Goal: Task Accomplishment & Management: Complete application form

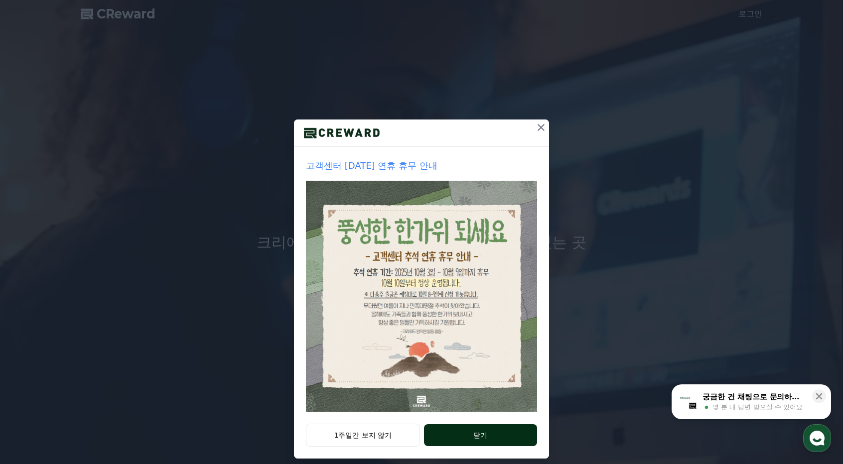
click at [467, 441] on button "닫기" at bounding box center [480, 436] width 113 height 22
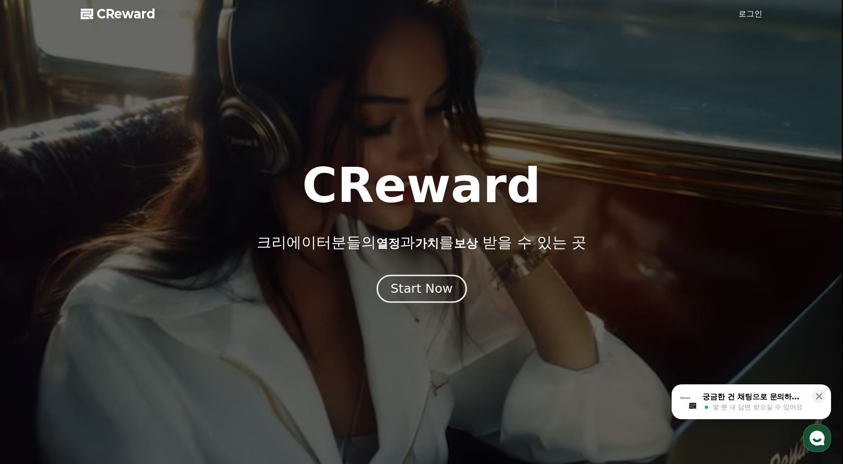
click at [409, 296] on div "Start Now" at bounding box center [422, 289] width 62 height 17
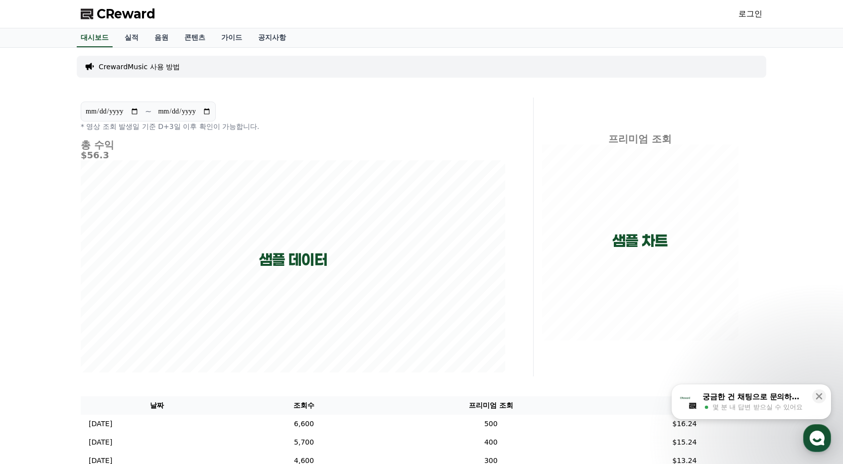
click at [741, 17] on link "로그인" at bounding box center [751, 14] width 24 height 12
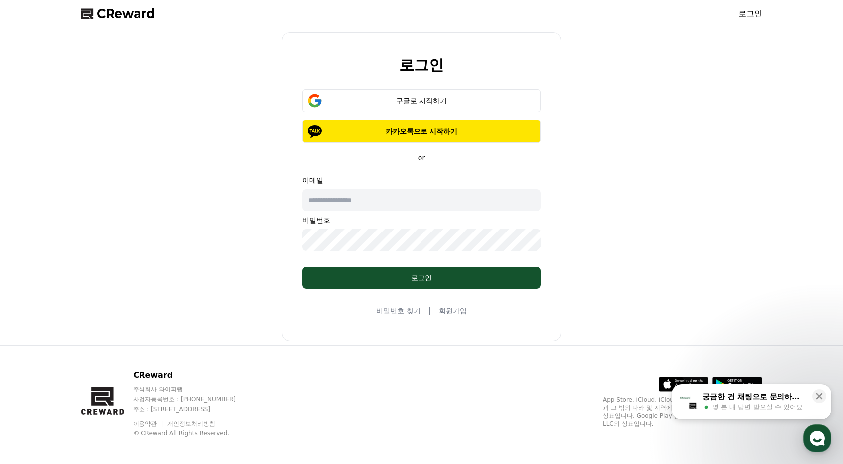
click at [465, 313] on link "회원가입" at bounding box center [453, 311] width 28 height 10
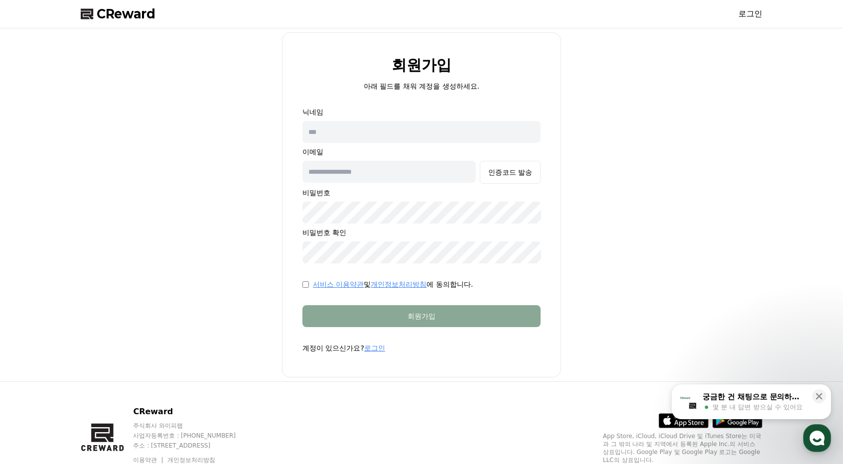
click at [401, 122] on input "text" at bounding box center [422, 132] width 238 height 22
type input "*"
type input "**********"
drag, startPoint x: 401, startPoint y: 122, endPoint x: 254, endPoint y: 110, distance: 147.0
click at [254, 110] on div "**********" at bounding box center [422, 204] width 690 height 345
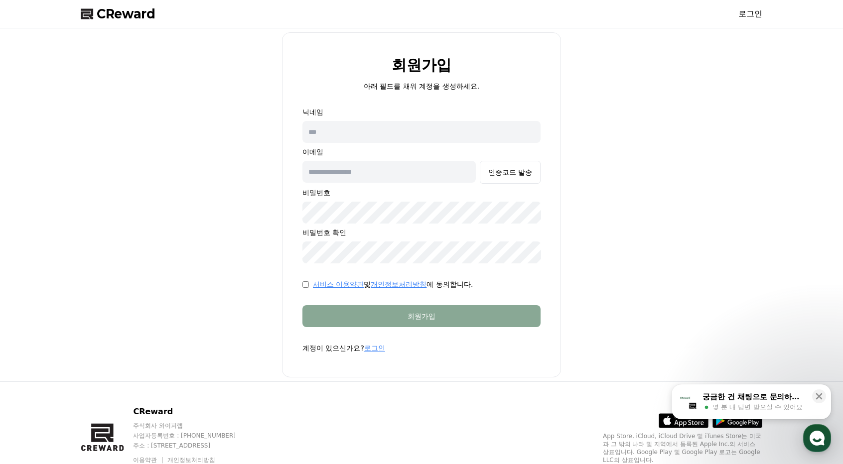
click at [357, 172] on input "text" at bounding box center [389, 172] width 173 height 22
paste input "**********"
type input "**********"
click at [346, 138] on input "text" at bounding box center [422, 132] width 238 height 22
type input "*"
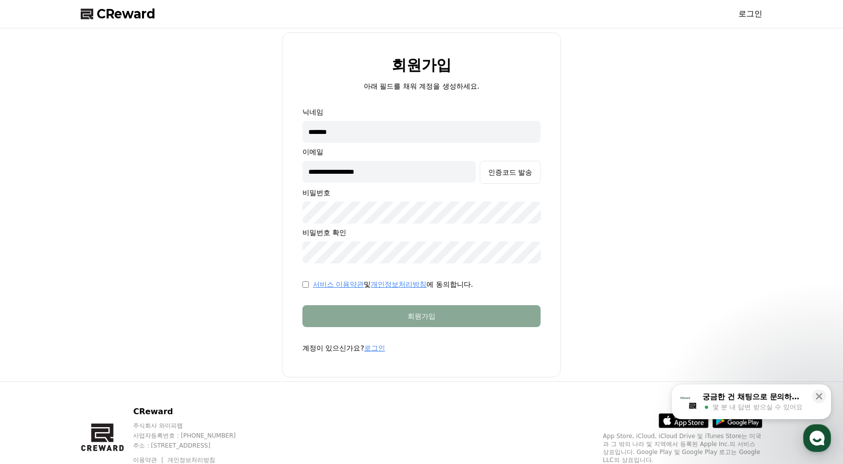
type input "*******"
click at [490, 173] on div "인증코드 발송" at bounding box center [510, 172] width 44 height 10
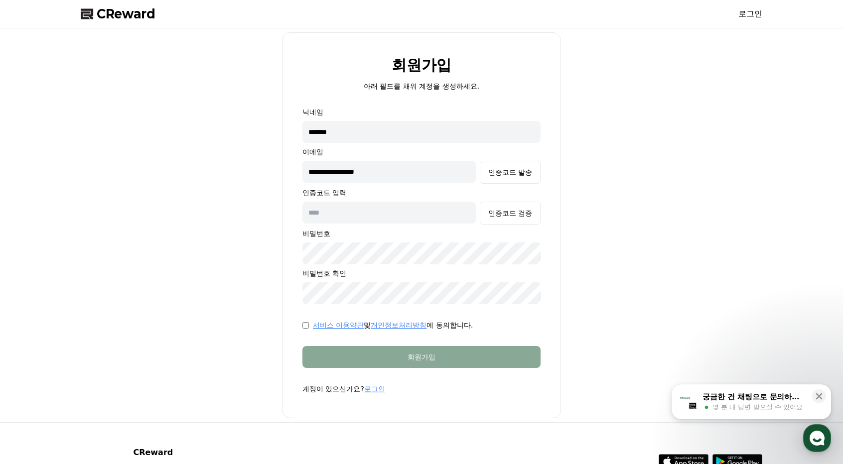
drag, startPoint x: 331, startPoint y: 170, endPoint x: 206, endPoint y: 175, distance: 124.7
click at [217, 178] on div "**********" at bounding box center [422, 225] width 690 height 386
click at [505, 175] on div "인증코드 발송" at bounding box center [510, 172] width 44 height 10
click at [356, 170] on input "**********" at bounding box center [389, 172] width 173 height 22
type input "**********"
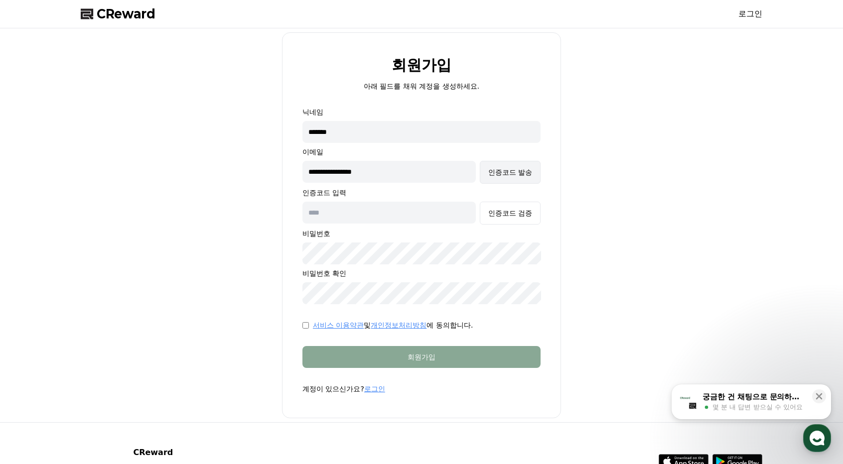
click at [492, 176] on div "인증코드 발송" at bounding box center [510, 172] width 44 height 10
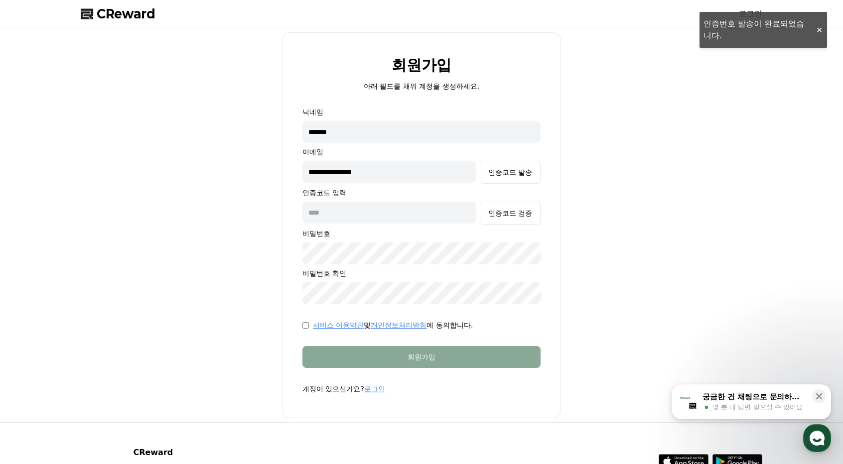
click at [352, 213] on input "text" at bounding box center [389, 213] width 173 height 22
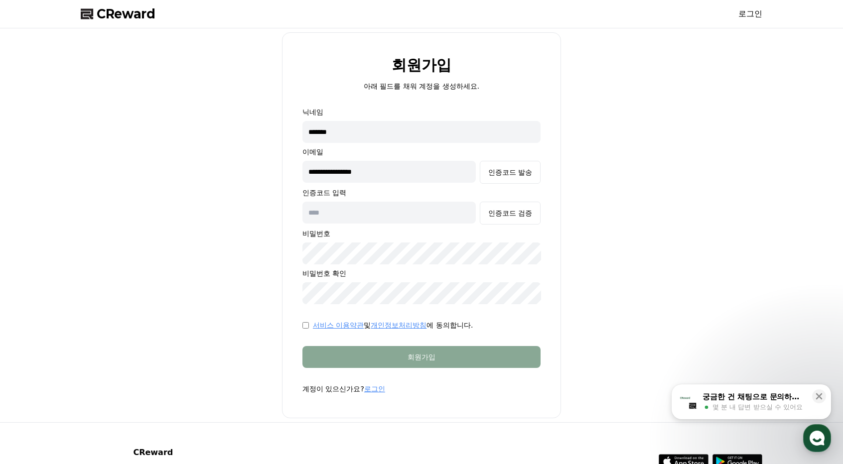
paste input "******"
type input "******"
click at [502, 209] on div "인증코드 검증" at bounding box center [510, 213] width 44 height 10
click at [664, 193] on div "**********" at bounding box center [422, 225] width 690 height 386
click at [321, 325] on link "서비스 이용약관" at bounding box center [338, 325] width 51 height 8
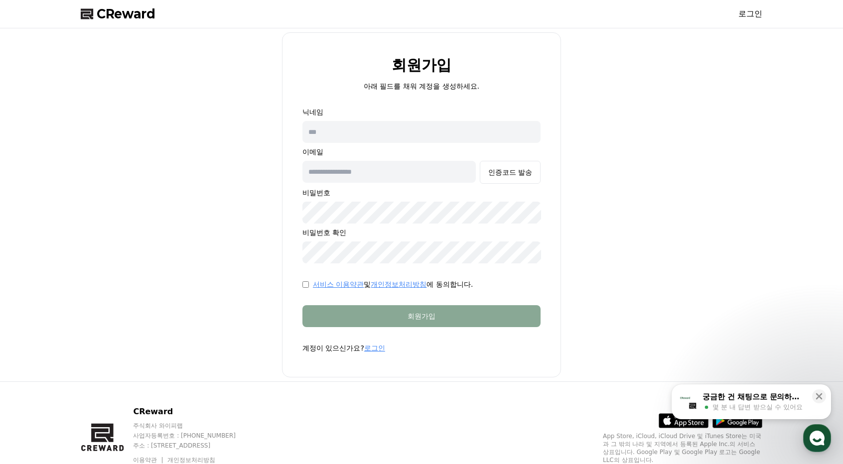
type input "**********"
click at [389, 134] on input "text" at bounding box center [422, 132] width 238 height 22
type input "*******"
click at [499, 169] on div "인증코드 발송" at bounding box center [510, 172] width 44 height 10
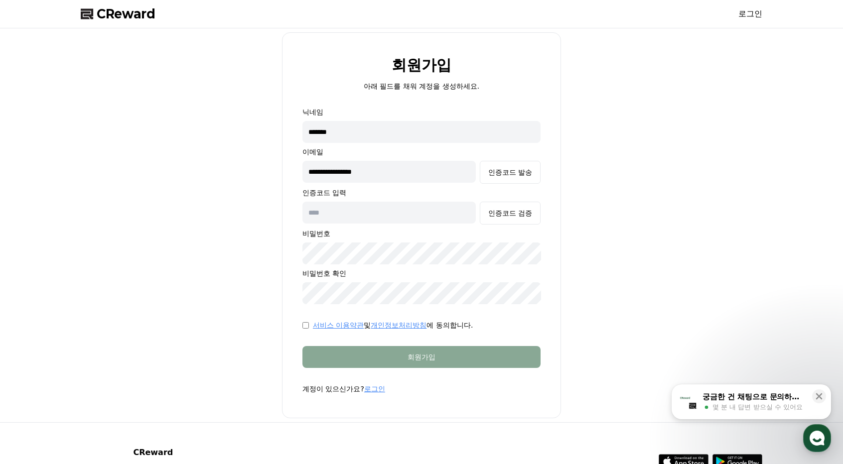
click at [396, 212] on input "text" at bounding box center [389, 213] width 173 height 22
paste input "******"
type input "******"
click at [521, 216] on div "인증코드 검증" at bounding box center [510, 213] width 44 height 10
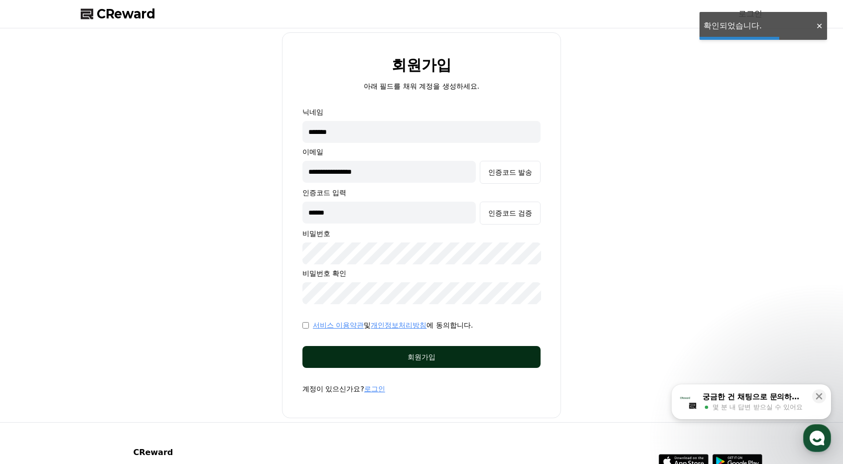
click at [433, 358] on div "회원가입" at bounding box center [421, 357] width 198 height 10
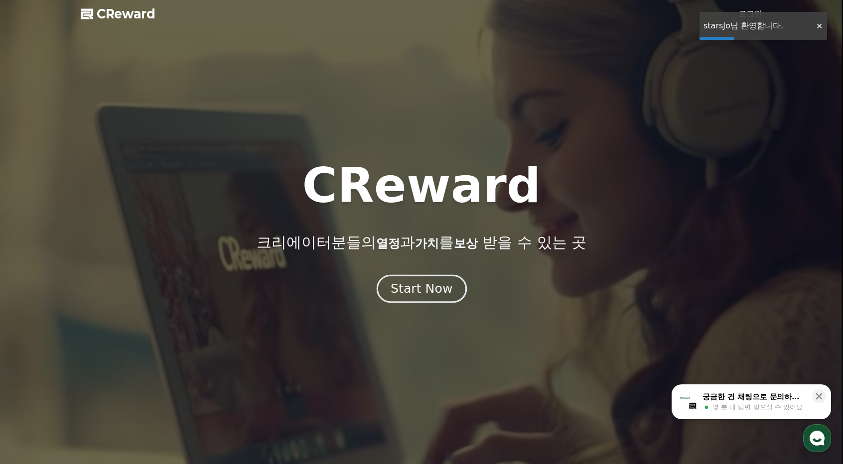
click at [424, 288] on div "Start Now" at bounding box center [422, 289] width 62 height 17
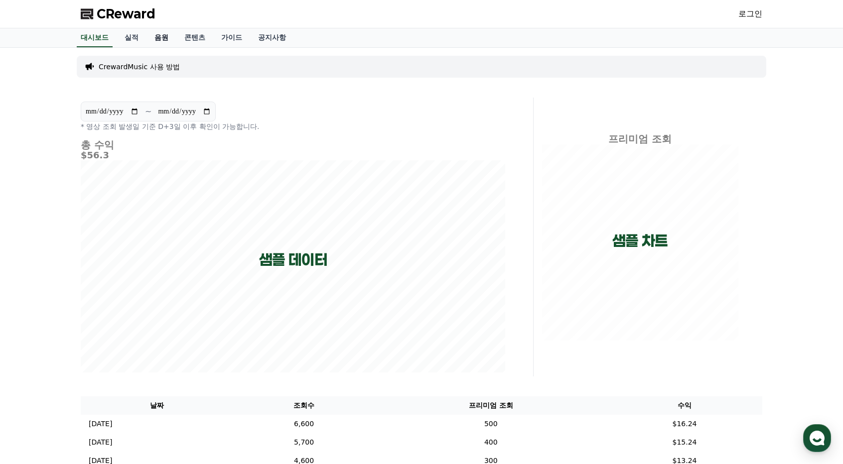
click at [157, 41] on link "음원" at bounding box center [162, 37] width 30 height 19
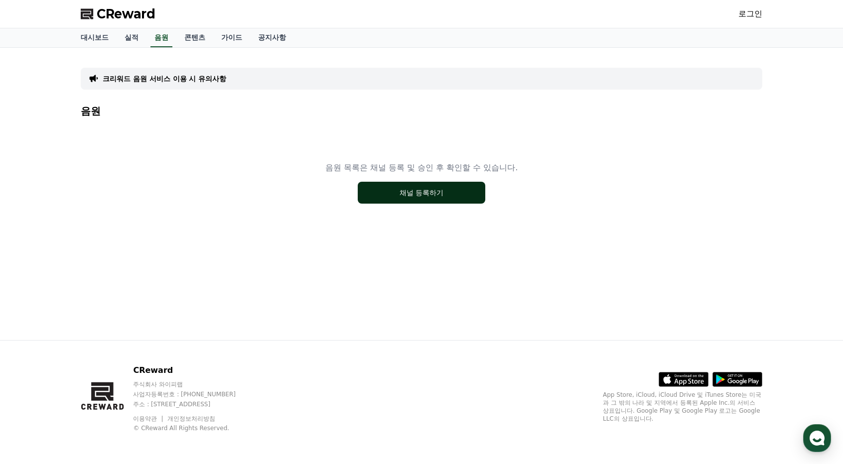
click at [394, 190] on button "채널 등록하기" at bounding box center [422, 193] width 128 height 22
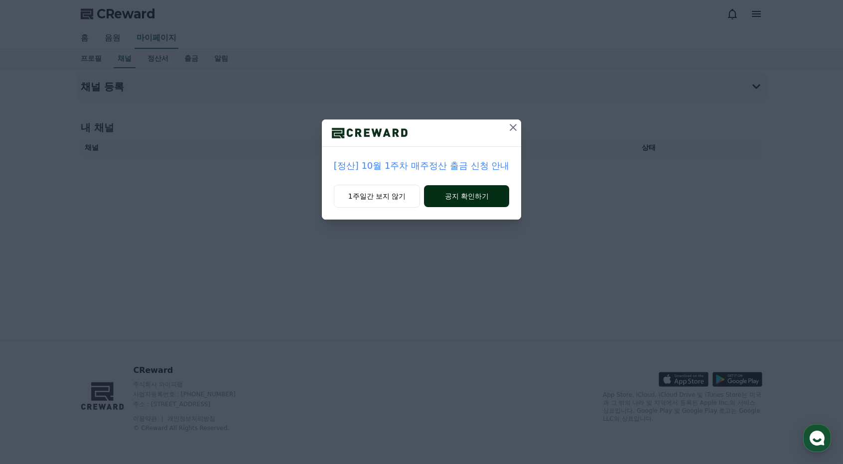
click at [482, 203] on button "공지 확인하기" at bounding box center [466, 196] width 85 height 22
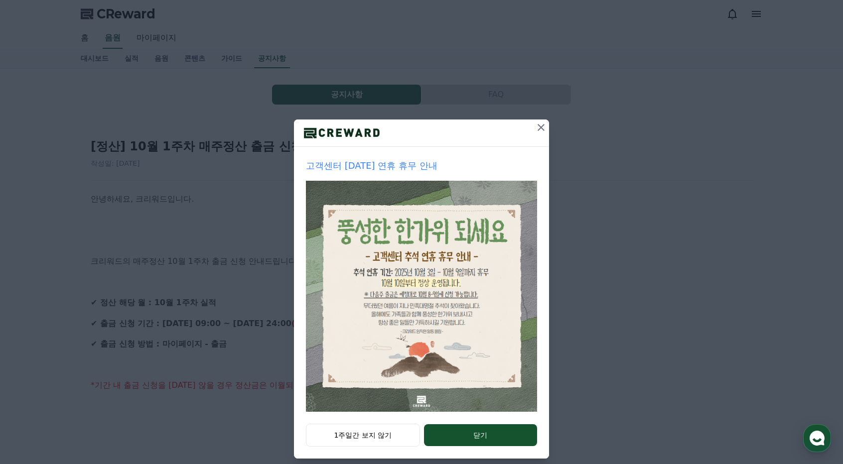
click at [538, 129] on icon at bounding box center [541, 127] width 7 height 7
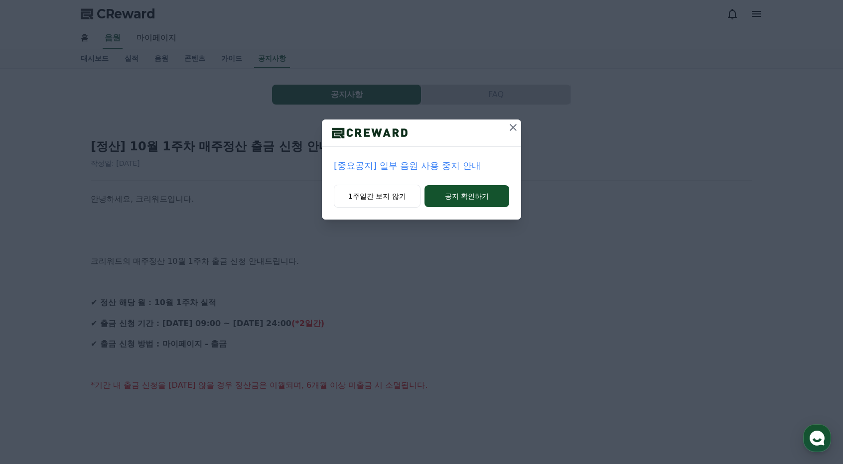
click at [513, 129] on icon at bounding box center [513, 128] width 12 height 12
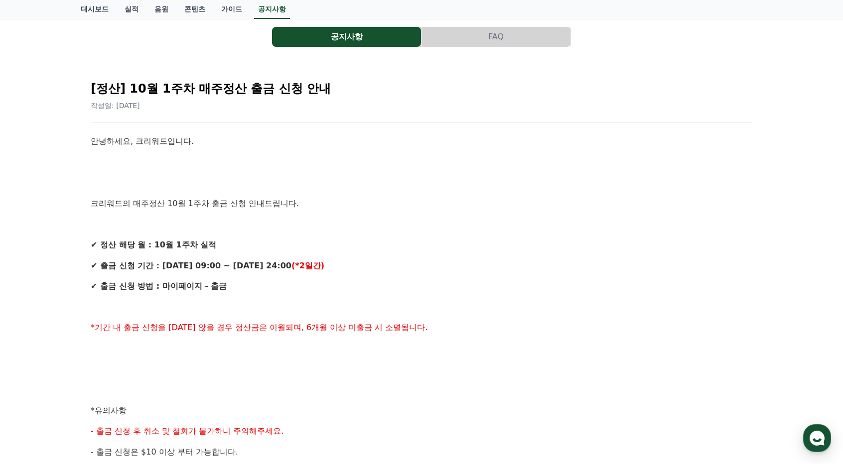
scroll to position [100, 0]
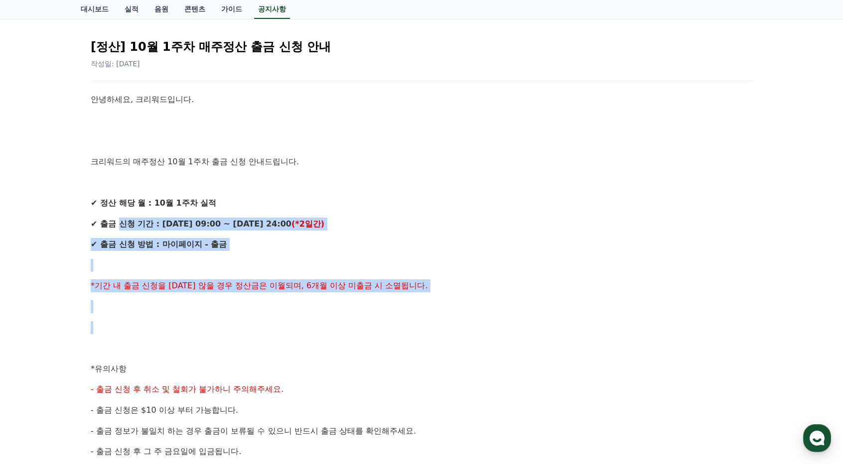
drag, startPoint x: 127, startPoint y: 219, endPoint x: 439, endPoint y: 346, distance: 336.9
click at [422, 329] on div "안녕하세요, 크리워드입니다. 크리워드의 매주정산 10월 1주차 출금 신청 안내드립니다. ✔ 정산 해당 월 : 10월 1주차 실적 ✔ 출금 신청…" at bounding box center [422, 379] width 662 height 573
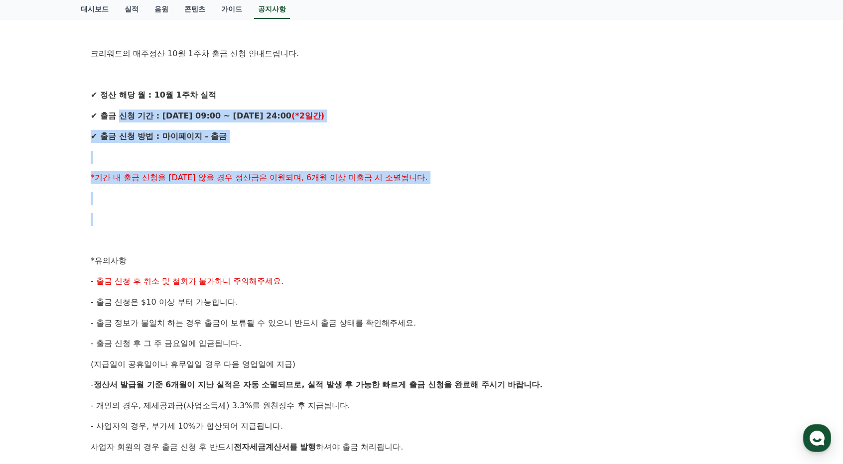
scroll to position [349, 0]
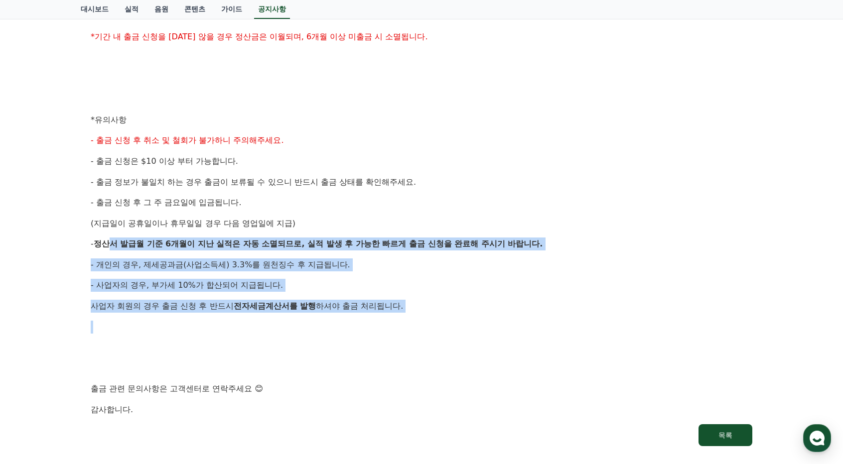
drag, startPoint x: 109, startPoint y: 248, endPoint x: 464, endPoint y: 316, distance: 360.9
click at [464, 316] on div "안녕하세요, 크리워드입니다. 크리워드의 매주정산 10월 1주차 출금 신청 안내드립니다. ✔ 정산 해당 월 : 10월 1주차 실적 ✔ 출금 신청…" at bounding box center [422, 130] width 662 height 573
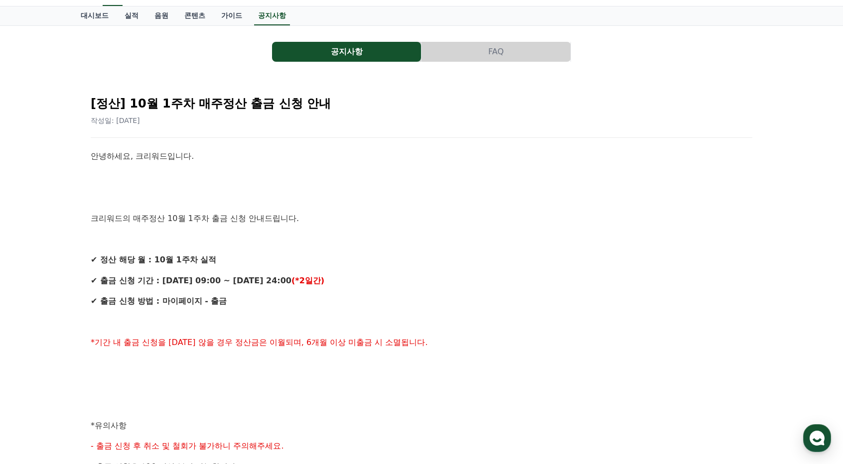
scroll to position [0, 0]
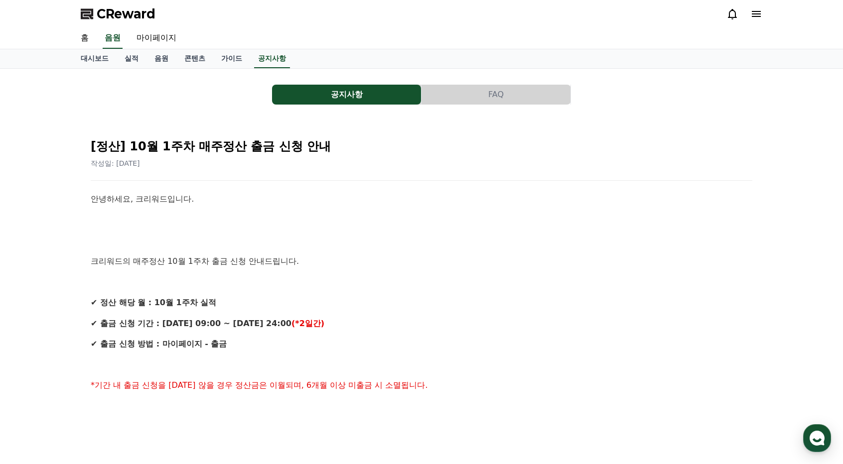
click at [476, 81] on div "공지사항 FAQ [정산] 10월 1주차 매주정산 출금 신청 안내 작성일: 2025-10-08 안녕하세요, 크리워드입니다. 크리워드의 매주정산 …" at bounding box center [422, 441] width 682 height 729
click at [475, 93] on button "FAQ" at bounding box center [496, 95] width 149 height 20
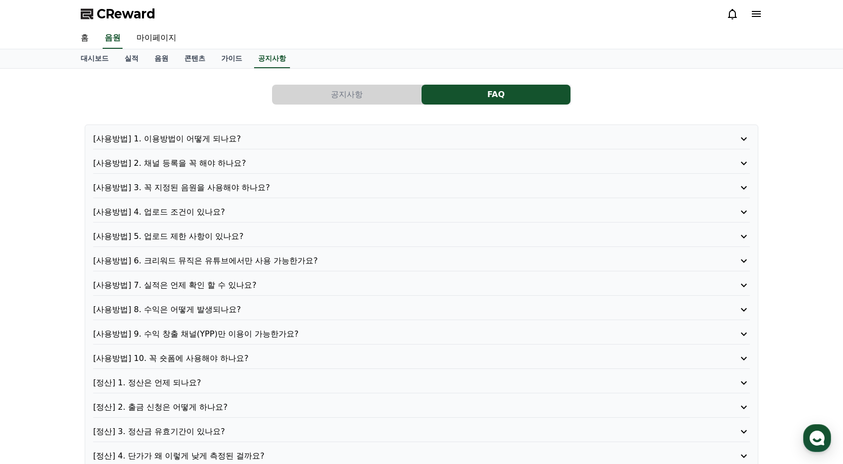
click at [198, 143] on p "[사용방법] 1. 이용방법이 어떻게 되나요?" at bounding box center [395, 139] width 605 height 12
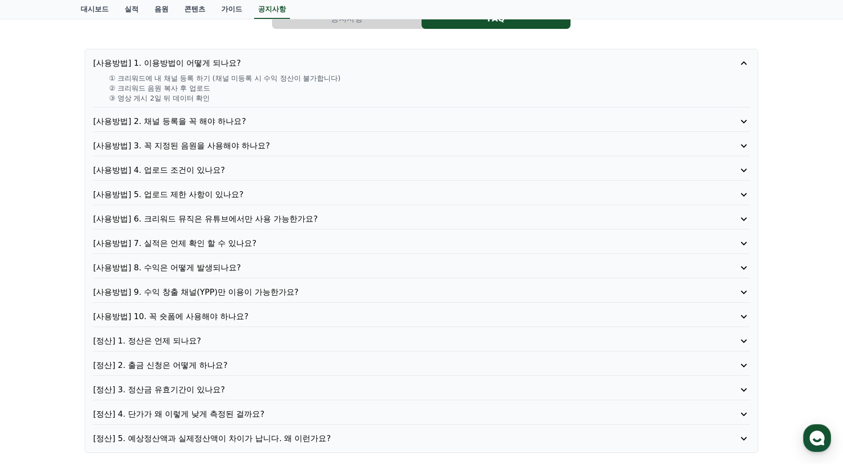
scroll to position [150, 0]
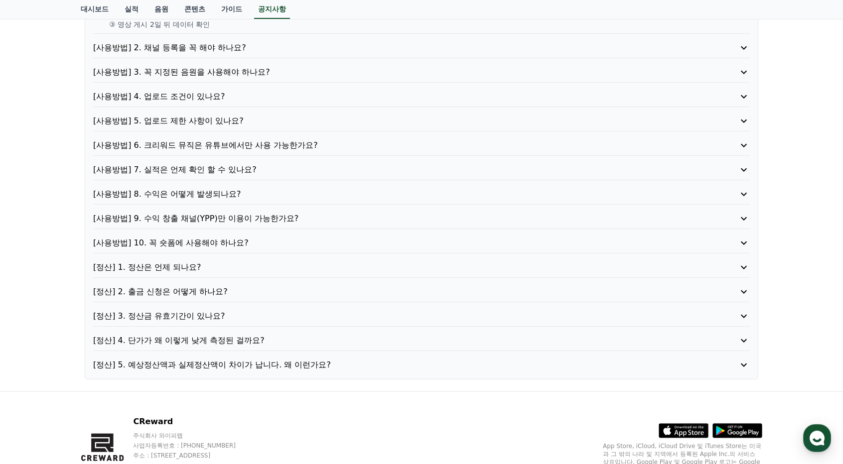
click at [163, 263] on p "[정산] 1. 정산은 언제 되나요?" at bounding box center [395, 268] width 605 height 12
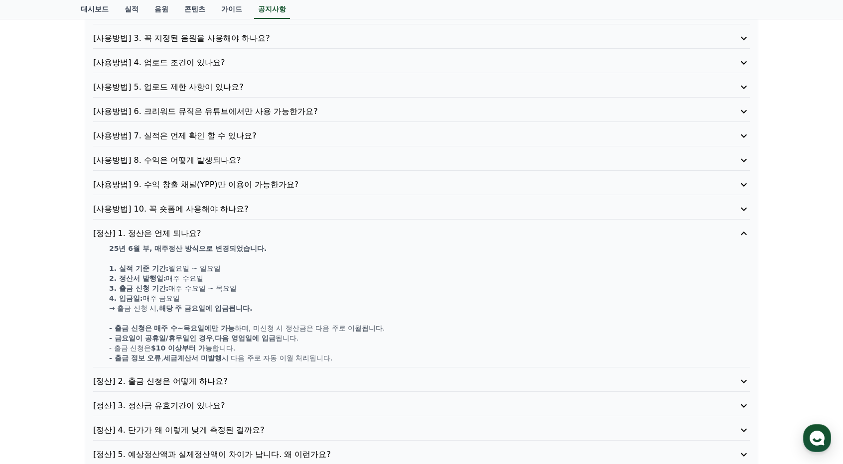
drag, startPoint x: 130, startPoint y: 267, endPoint x: 287, endPoint y: 354, distance: 179.8
click at [283, 350] on div "25년 6월 부, 매주정산 방식으로 변경되었습니다. 1. 실적 기준 기간: 월요일 ~ 일요일 2. 정산서 발행일: 매주 수요일 3. 출금 신청…" at bounding box center [421, 304] width 657 height 120
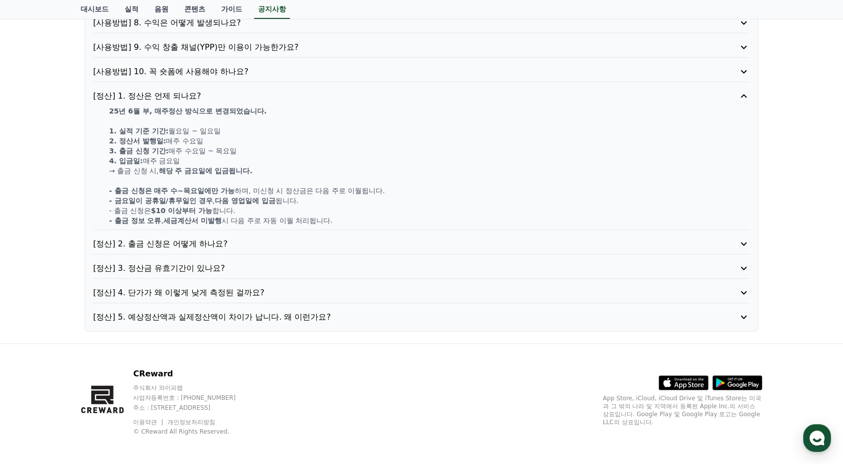
click at [167, 238] on p "[정산] 2. 출금 신청은 어떻게 하나요?" at bounding box center [395, 244] width 605 height 12
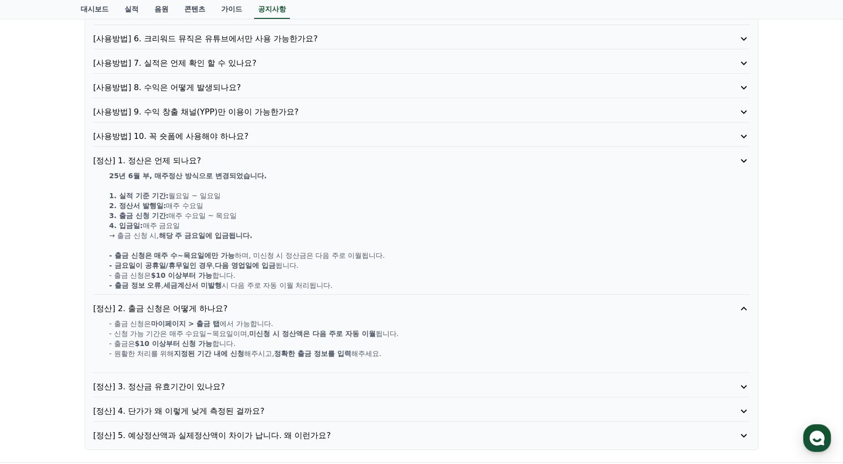
scroll to position [217, 0]
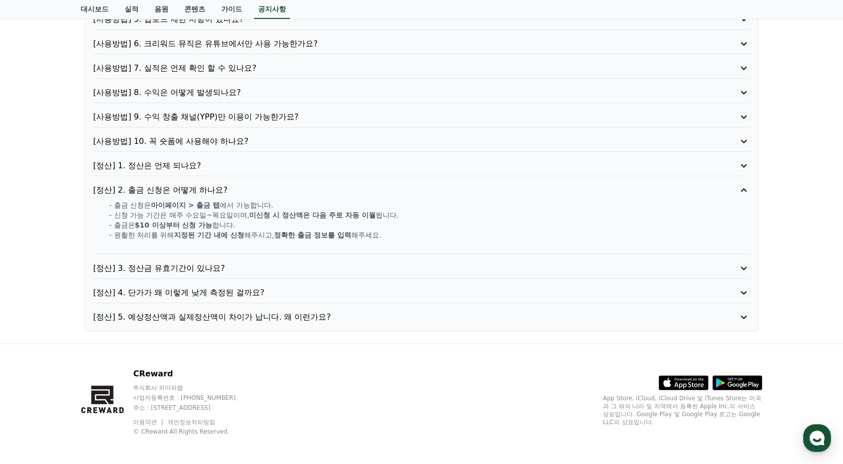
click at [191, 311] on p "[정산] 5. 예상정산액과 실제정산액이 차이가 납니다. 왜 이런가요?" at bounding box center [395, 317] width 605 height 12
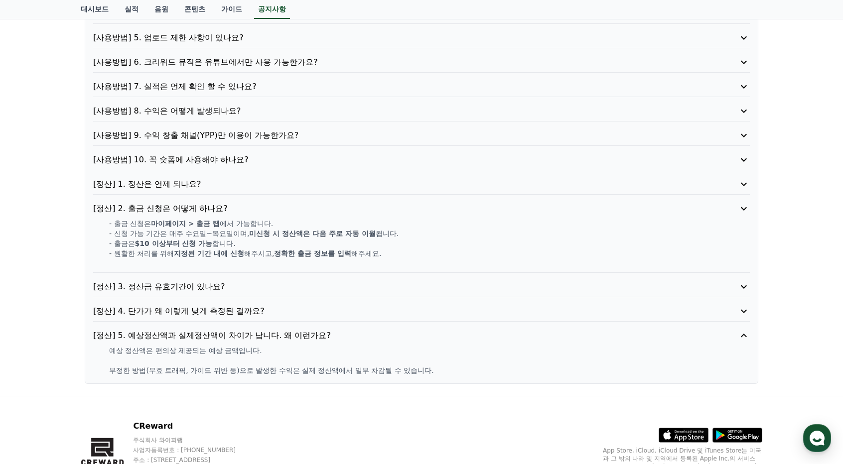
scroll to position [197, 0]
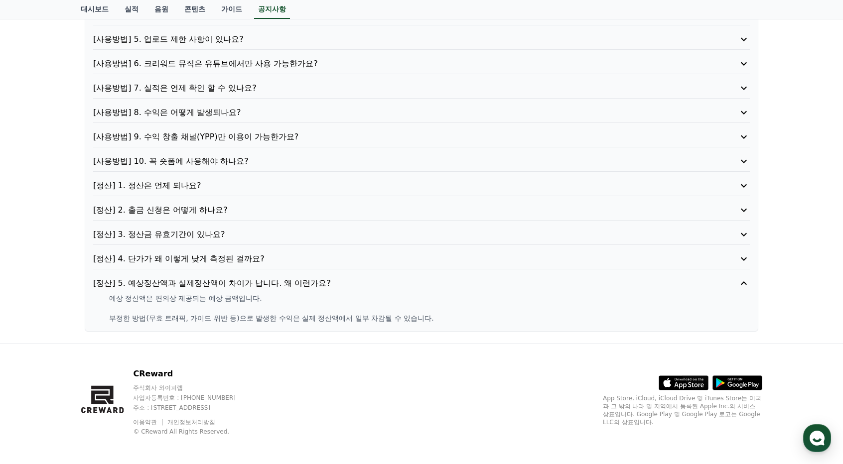
click at [221, 137] on p "[사용방법] 9. 수익 창출 채널(YPP)만 이용이 가능한가요?" at bounding box center [395, 137] width 605 height 12
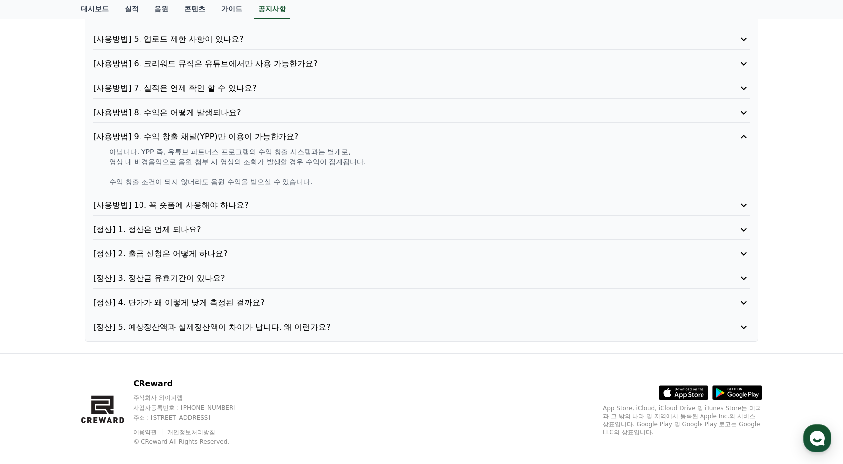
drag, startPoint x: 99, startPoint y: 149, endPoint x: 377, endPoint y: 194, distance: 281.7
click at [377, 194] on div "[사용방법] 1. 이용방법이 어떻게 되나요? [사용방법] 2. 채널 등록을 꼭 해야 하나요? [사용방법] 3. 꼭 지정된 음원을 사용해야 하나…" at bounding box center [422, 134] width 674 height 415
click at [376, 196] on div "[사용방법] 1. 이용방법이 어떻게 되나요? [사용방법] 2. 채널 등록을 꼭 해야 하나요? [사용방법] 3. 꼭 지정된 음원을 사용해야 하나…" at bounding box center [422, 134] width 674 height 415
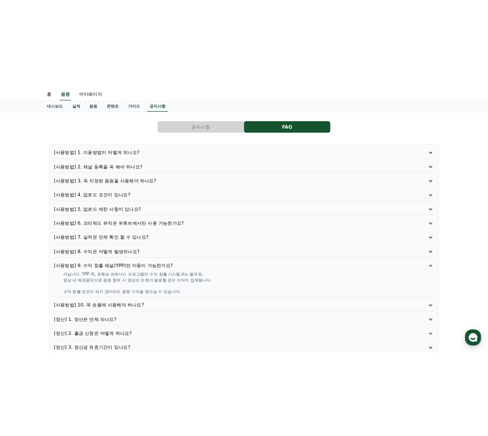
scroll to position [0, 0]
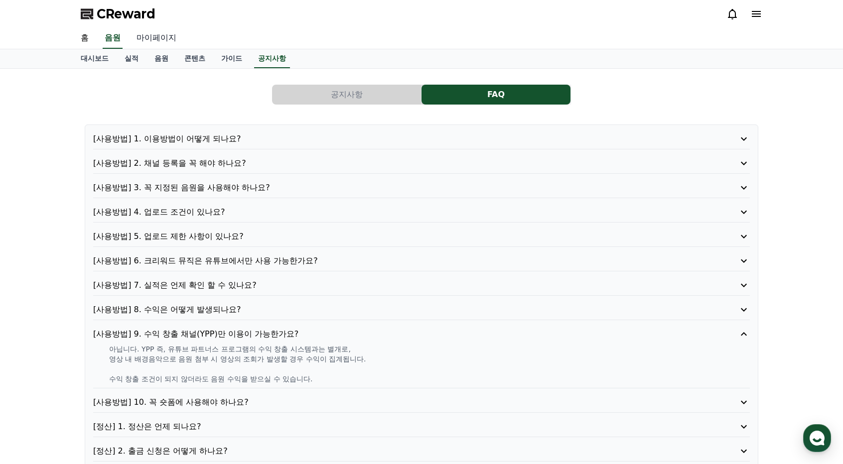
click at [146, 37] on link "마이페이지" at bounding box center [157, 38] width 56 height 21
select select "**********"
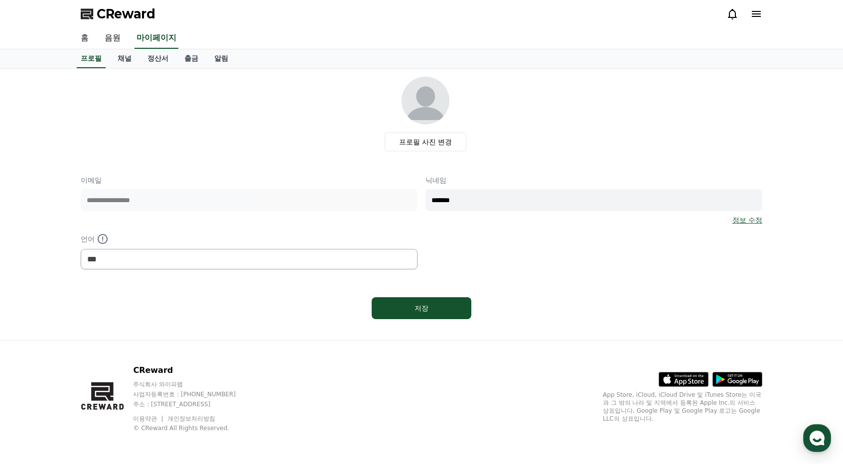
click at [86, 36] on link "홈" at bounding box center [85, 38] width 24 height 21
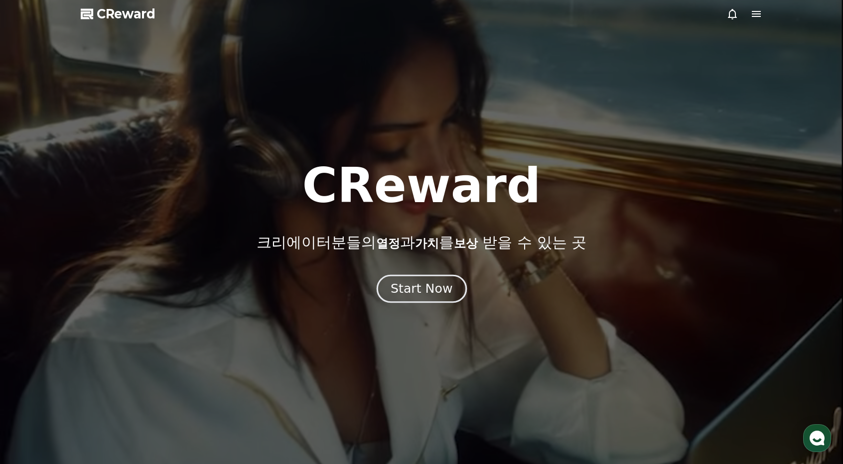
click at [455, 293] on button "Start Now" at bounding box center [421, 289] width 90 height 28
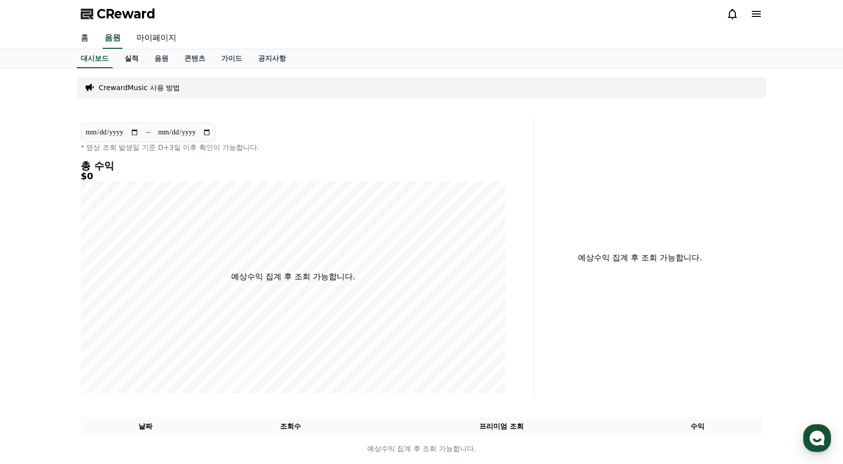
click at [129, 60] on link "실적" at bounding box center [132, 58] width 30 height 19
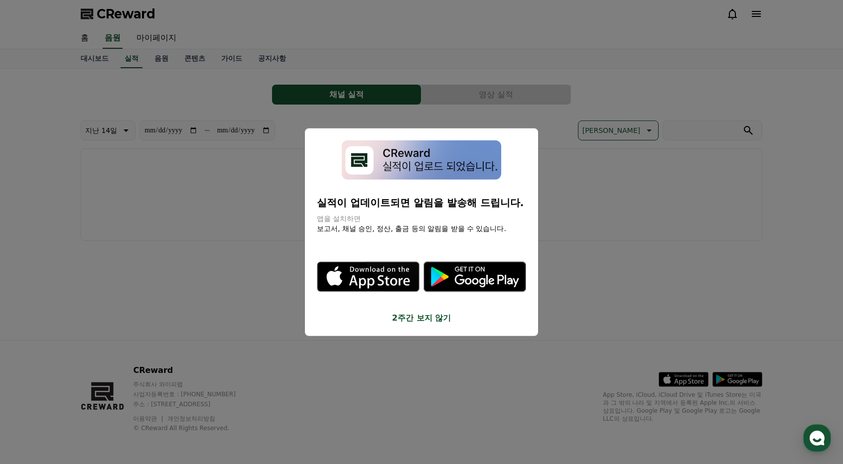
click at [628, 199] on button "close modal" at bounding box center [421, 232] width 843 height 464
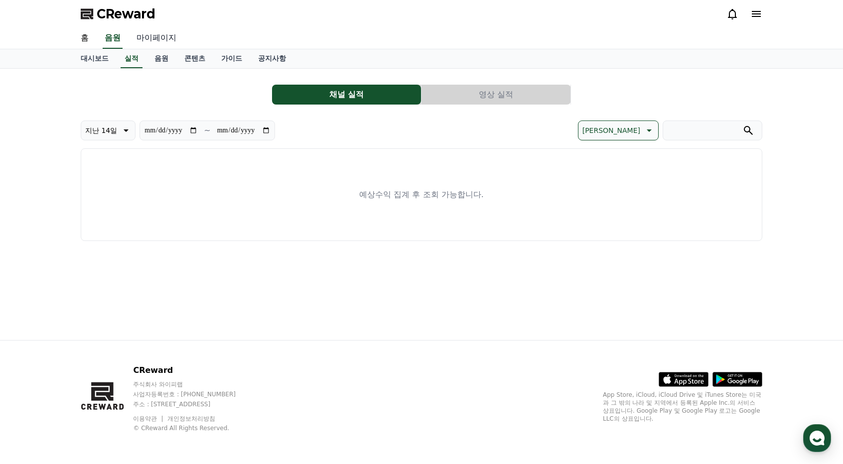
click at [166, 37] on link "마이페이지" at bounding box center [157, 38] width 56 height 21
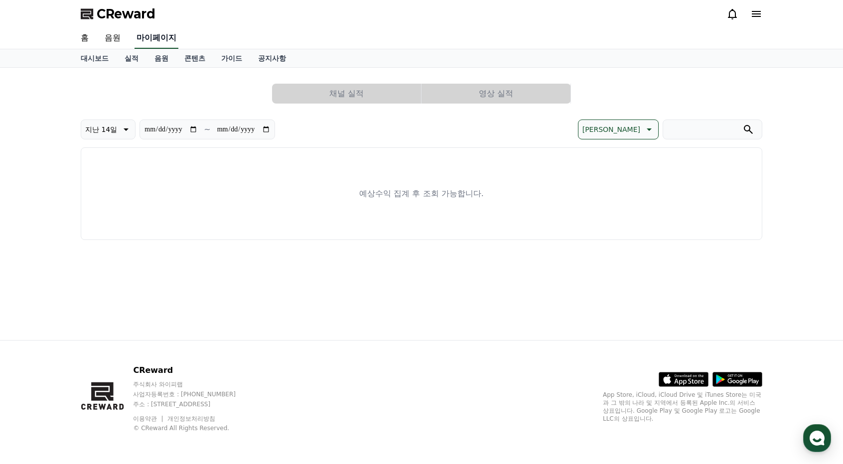
select select "**********"
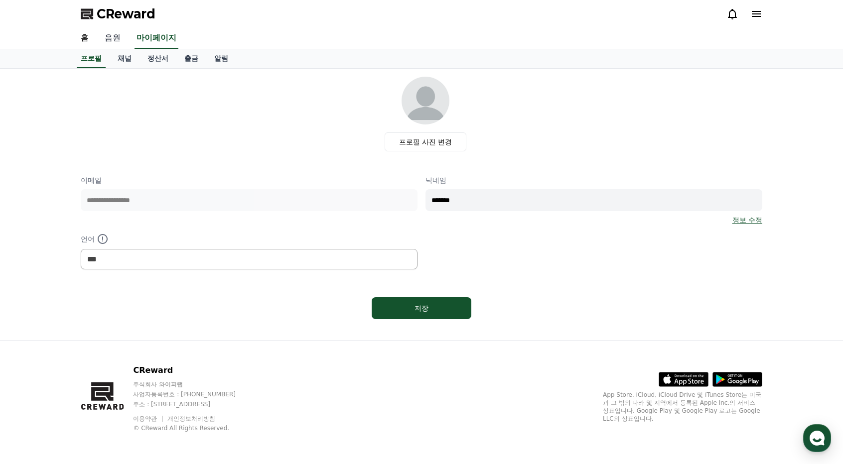
click at [113, 32] on link "음원" at bounding box center [113, 38] width 32 height 21
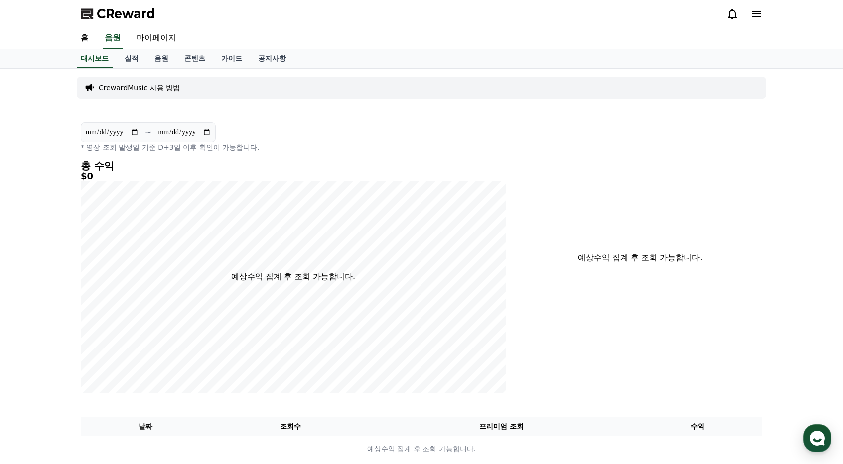
click at [150, 92] on p "CrewardMusic 사용 방법" at bounding box center [139, 88] width 81 height 10
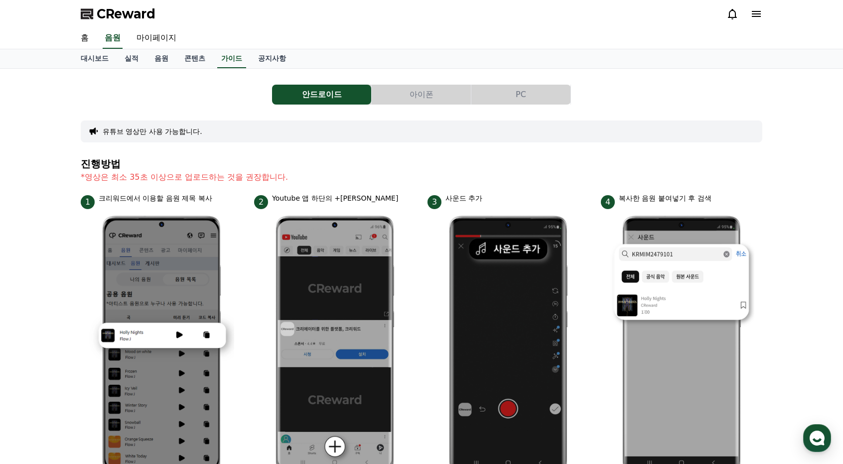
click at [748, 17] on div at bounding box center [745, 14] width 36 height 12
click at [751, 16] on icon at bounding box center [757, 14] width 12 height 12
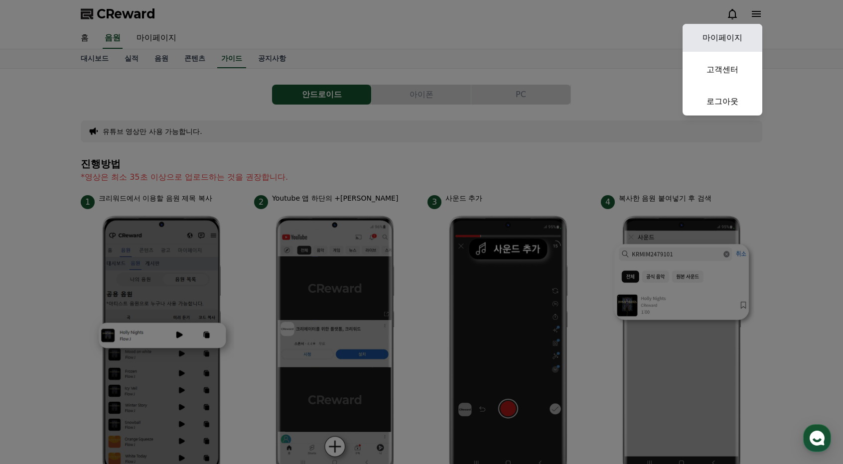
click at [724, 39] on link "마이페이지" at bounding box center [723, 38] width 80 height 28
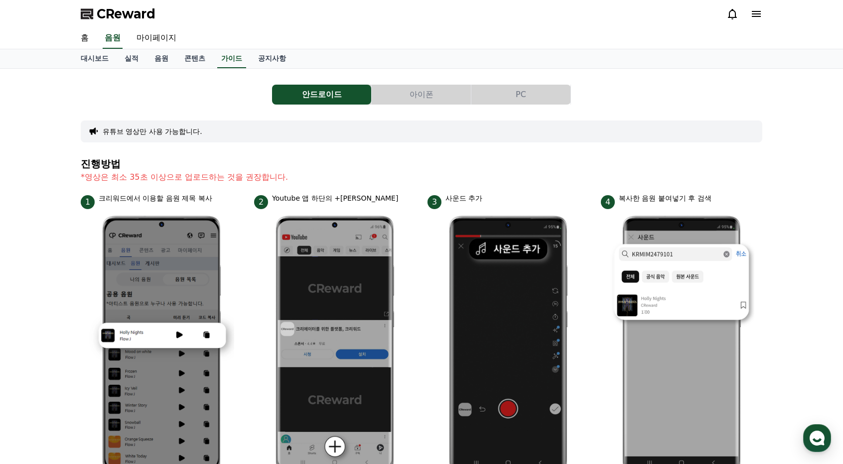
select select "**********"
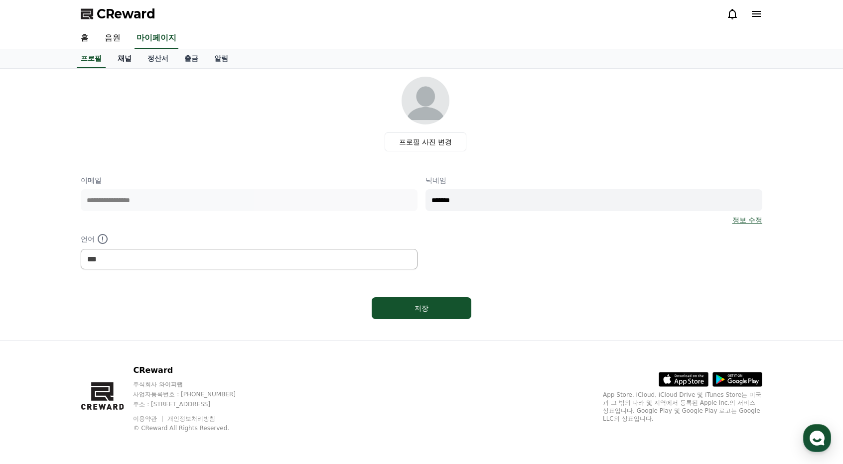
click at [122, 57] on link "채널" at bounding box center [125, 58] width 30 height 19
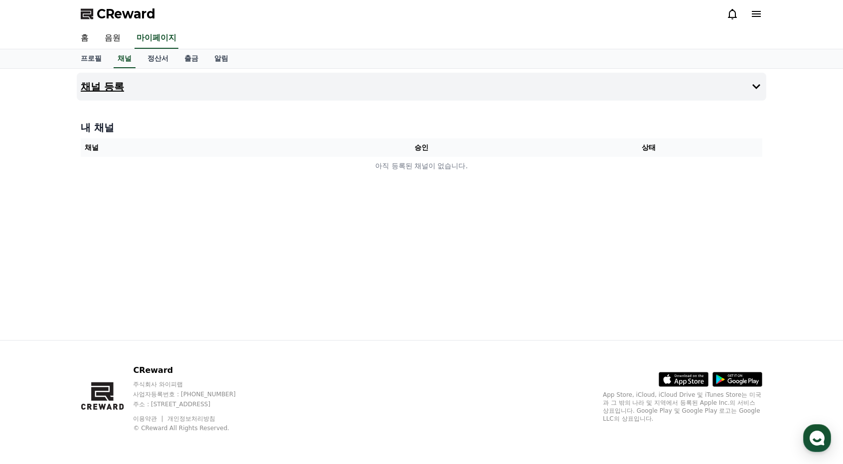
click at [146, 88] on button "채널 등록" at bounding box center [422, 87] width 690 height 28
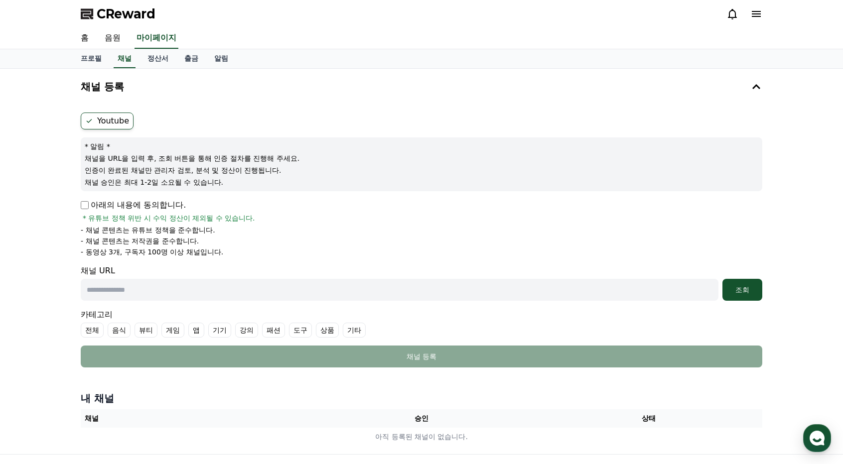
click at [97, 122] on label "Youtube" at bounding box center [107, 121] width 53 height 17
drag, startPoint x: 87, startPoint y: 145, endPoint x: 261, endPoint y: 219, distance: 189.1
click at [261, 219] on form "Youtube * 알림 * 채널을 URL을 입력 후, 조회 버튼을 통해 인증 절차를 진행해 주세요. 인증이 완료된 채널만 관리자 검토, 분석 …" at bounding box center [422, 240] width 682 height 255
click at [261, 219] on div "아래의 내용에 동의합니다. * 유튜브 정책 위반 시 수익 정산이 제외될 수 있습니다." at bounding box center [422, 211] width 682 height 24
click at [133, 200] on p "아래의 내용에 동의합니다." at bounding box center [133, 205] width 105 height 12
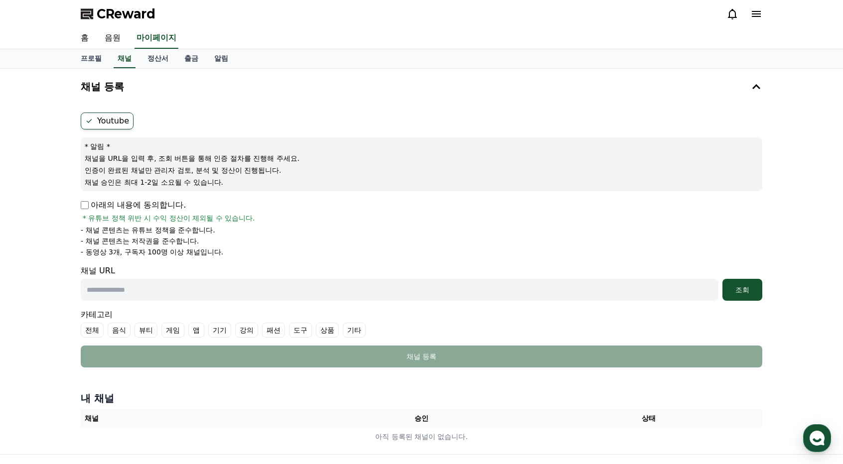
click at [130, 206] on p "아래의 내용에 동의합니다." at bounding box center [133, 205] width 105 height 12
click at [91, 203] on p "아래의 내용에 동의합니다." at bounding box center [133, 205] width 105 height 12
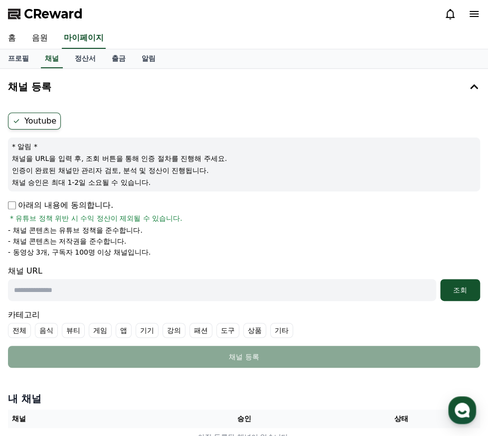
click at [131, 285] on input "text" at bounding box center [222, 290] width 428 height 22
paste input "**********"
type input "**********"
click at [444, 290] on div "조회" at bounding box center [460, 290] width 32 height 10
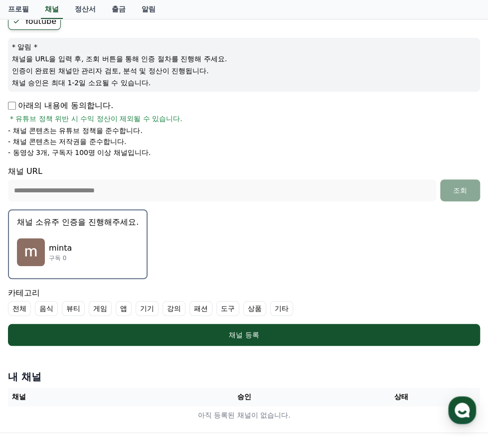
scroll to position [150, 0]
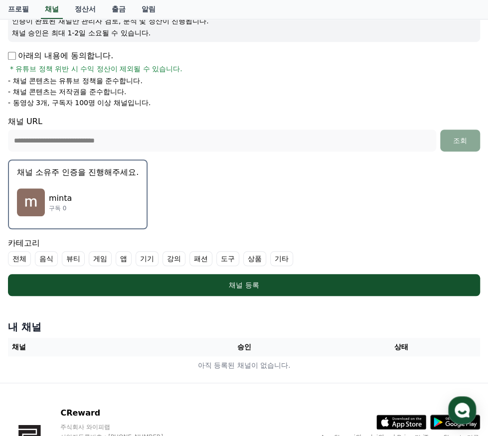
click at [39, 179] on button "채널 소유주 인증을 진행해주세요. minta 구독 0" at bounding box center [78, 194] width 140 height 70
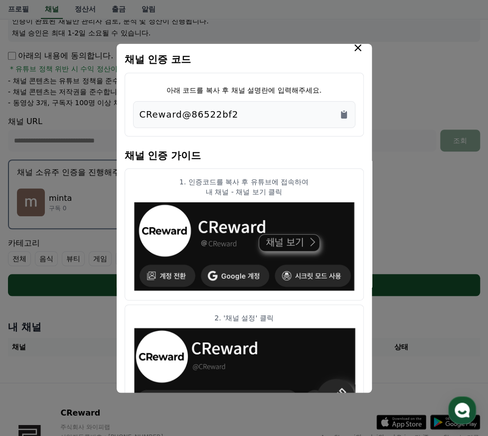
scroll to position [0, 0]
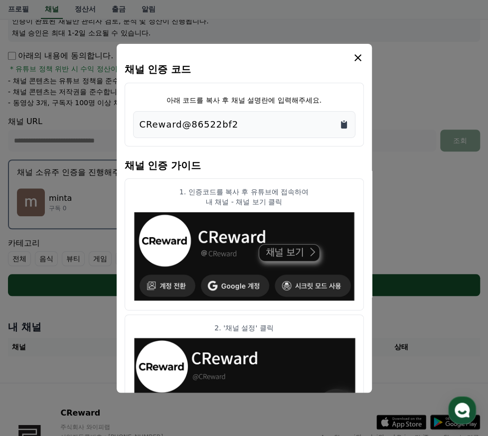
click at [340, 122] on icon "Copy to clipboard" at bounding box center [344, 125] width 10 height 10
click at [238, 174] on h4 "채널 인증 가이드" at bounding box center [244, 165] width 239 height 28
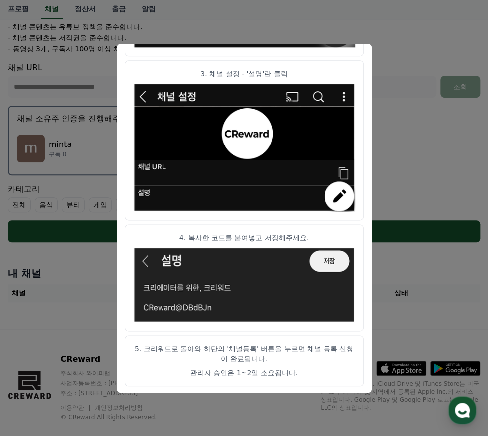
scroll to position [219, 0]
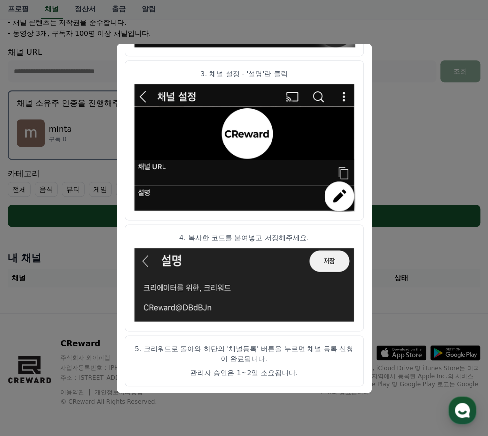
drag, startPoint x: 216, startPoint y: 337, endPoint x: 294, endPoint y: 372, distance: 85.7
click at [294, 372] on article "5. 크리워드로 돌아와 하단의 '채널등록' 버튼을 누르면 채널 등록 신청이 완료됩니다. 관리자 승인은 1~2일 소요됩니다." at bounding box center [244, 360] width 239 height 51
click at [294, 372] on p "관리자 승인은 1~2일 소요됩니다." at bounding box center [244, 373] width 222 height 10
click at [449, 266] on button "close modal" at bounding box center [244, 218] width 488 height 436
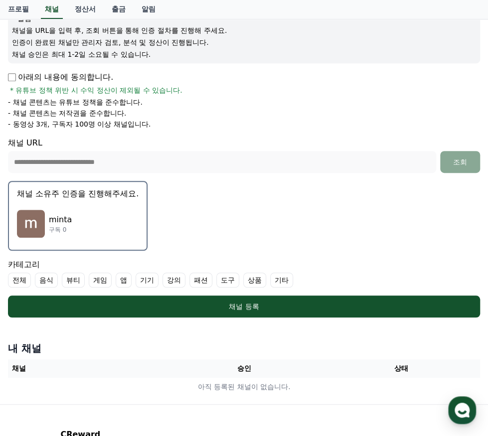
scroll to position [119, 0]
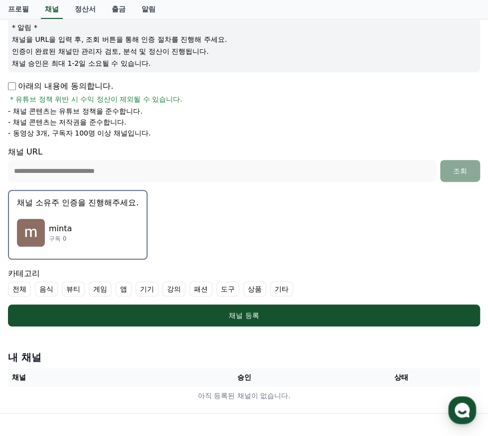
drag, startPoint x: 162, startPoint y: 105, endPoint x: 222, endPoint y: 123, distance: 62.3
click at [222, 123] on ul "- 채널 콘텐츠는 유튜브 정책을 준수합니다. - 채널 콘텐츠는 저작권을 준수합니다. - 동영상 3개, 구독자 100명 이상 채널입니다." at bounding box center [244, 122] width 472 height 32
click at [222, 123] on li "- 채널 콘텐츠는 저작권을 준수합니다." at bounding box center [244, 122] width 472 height 10
click at [67, 218] on div "minta 구독 0" at bounding box center [78, 233] width 122 height 40
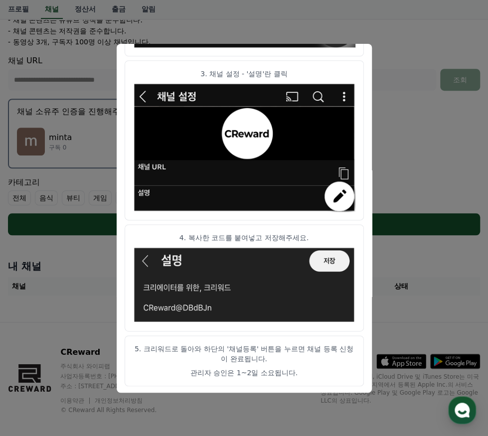
scroll to position [219, 0]
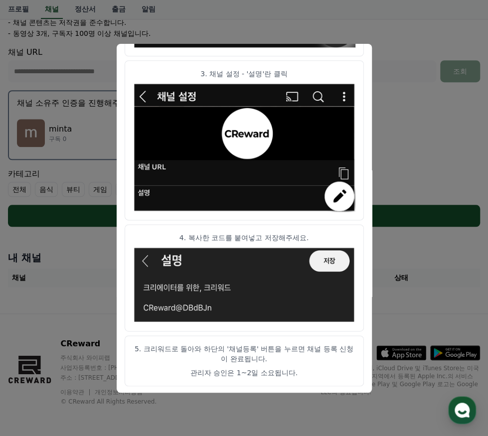
drag, startPoint x: 181, startPoint y: 228, endPoint x: 309, endPoint y: 225, distance: 127.1
click at [309, 225] on article "4. 복사한 코드를 붙여넣고 저장해주세요." at bounding box center [244, 278] width 239 height 108
click at [164, 355] on p "5. 크리워드로 돌아와 하단의 '채널등록' 버튼을 누르면 채널 등록 신청이 완료됩니다." at bounding box center [244, 354] width 222 height 20
drag, startPoint x: 146, startPoint y: 349, endPoint x: 318, endPoint y: 373, distance: 174.2
click at [318, 373] on article "5. 크리워드로 돌아와 하단의 '채널등록' 버튼을 누르면 채널 등록 신청이 완료됩니다. 관리자 승인은 1~2일 소요됩니다." at bounding box center [244, 360] width 239 height 51
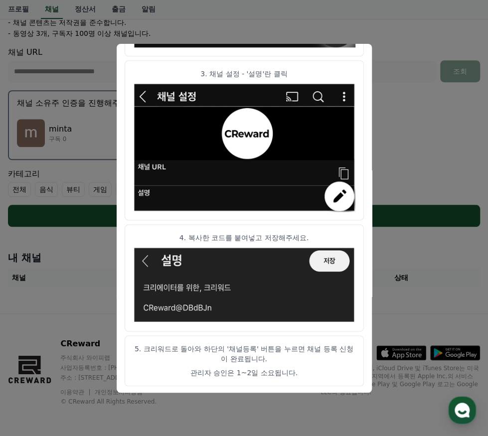
click at [318, 373] on p "관리자 승인은 1~2일 소요됩니다." at bounding box center [244, 373] width 222 height 10
drag, startPoint x: 236, startPoint y: 344, endPoint x: 278, endPoint y: 355, distance: 43.3
click at [278, 355] on p "5. 크리워드로 돌아와 하단의 '채널등록' 버튼을 누르면 채널 등록 신청이 완료됩니다." at bounding box center [244, 354] width 222 height 20
click at [409, 294] on button "close modal" at bounding box center [244, 218] width 488 height 436
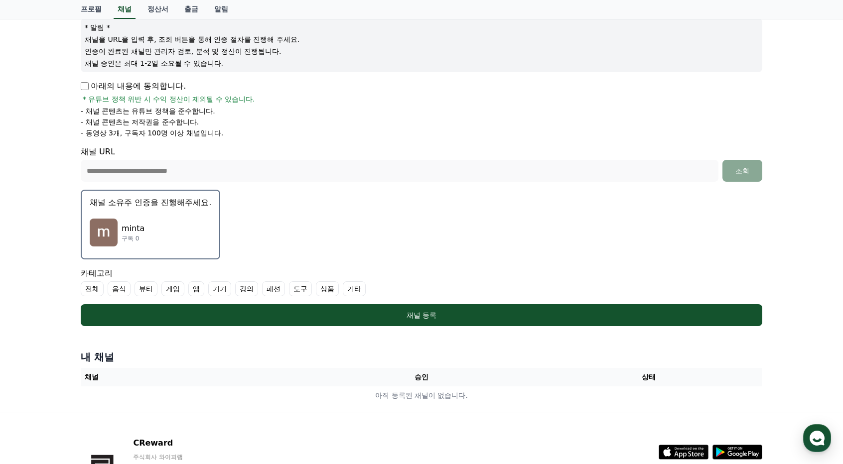
scroll to position [150, 0]
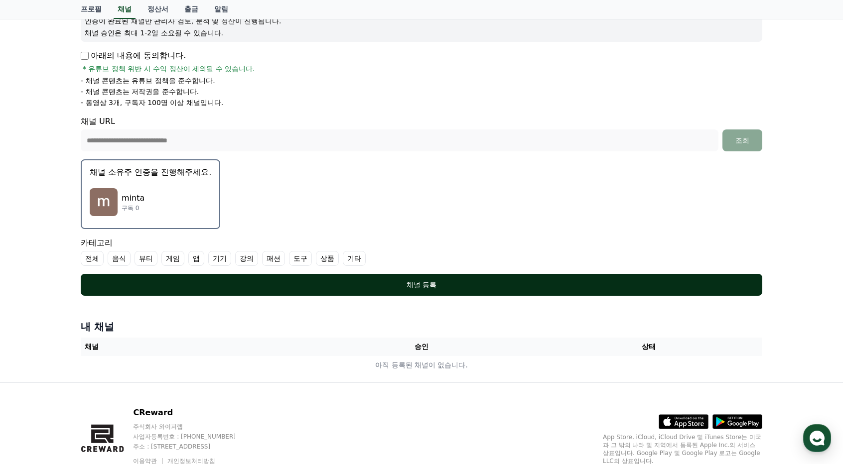
click at [380, 280] on div "채널 등록" at bounding box center [422, 285] width 642 height 10
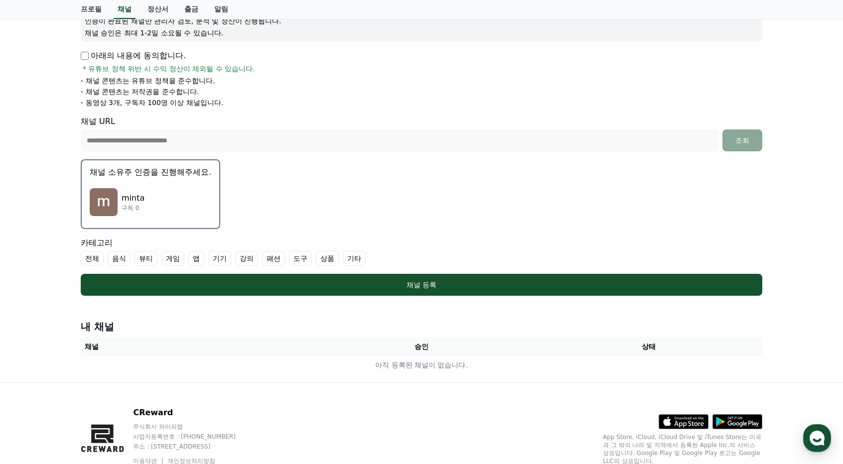
click at [358, 259] on label "기타" at bounding box center [354, 258] width 23 height 15
click at [95, 259] on label "전체" at bounding box center [92, 258] width 23 height 15
click at [109, 256] on label "전체" at bounding box center [98, 258] width 35 height 15
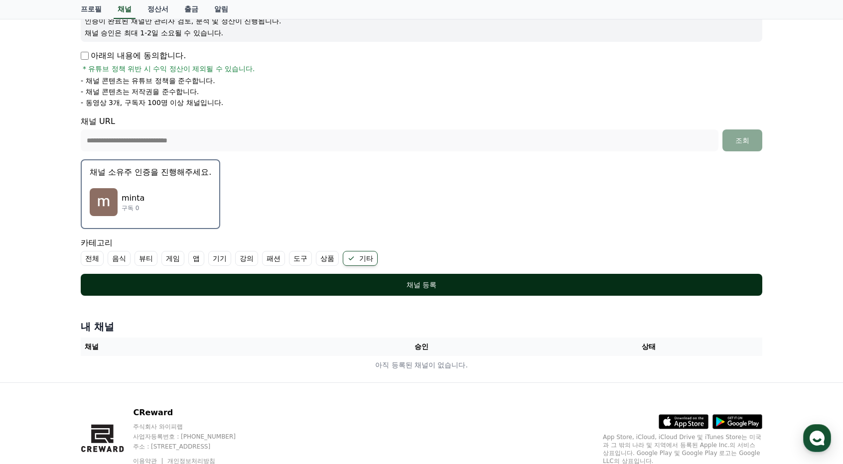
click at [182, 284] on div "채널 등록" at bounding box center [422, 285] width 642 height 10
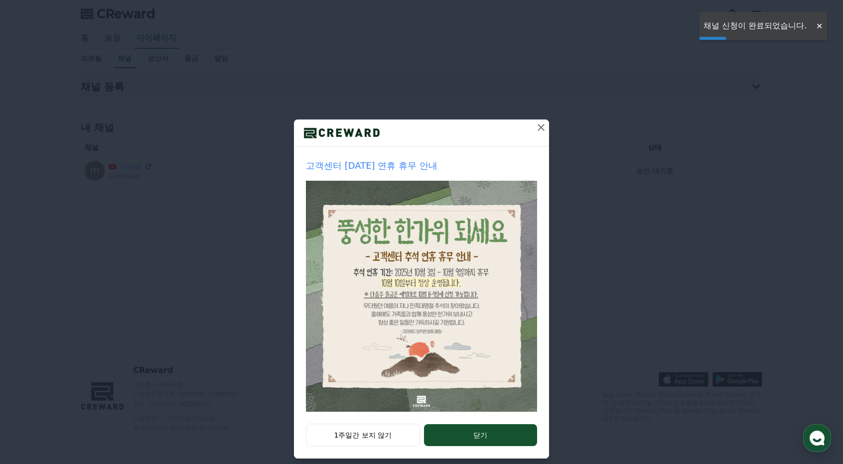
click at [538, 125] on icon at bounding box center [541, 128] width 12 height 12
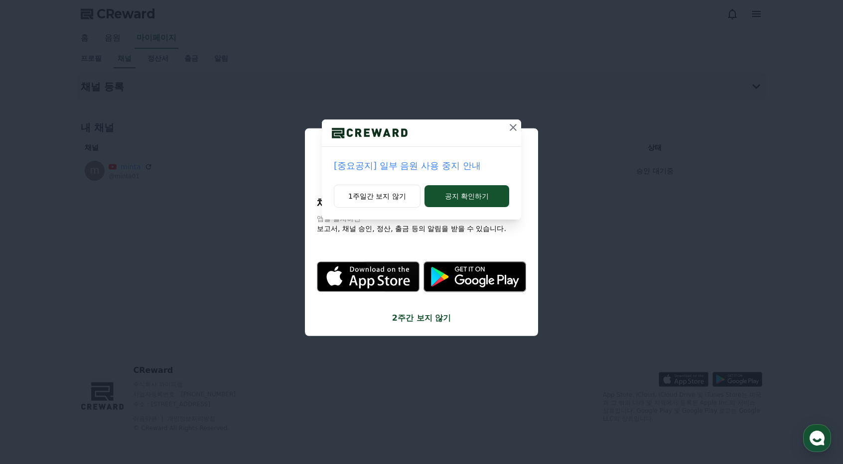
click at [415, 160] on p "[중요공지] 일부 음원 사용 중지 안내" at bounding box center [421, 166] width 175 height 14
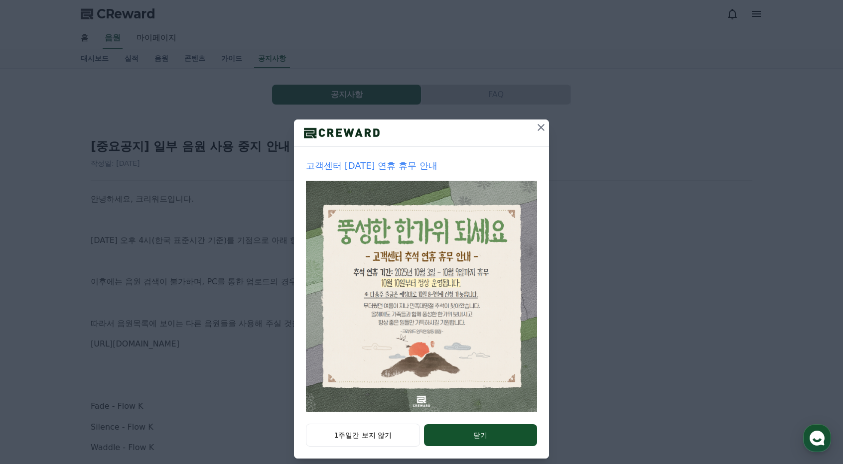
click at [538, 126] on icon at bounding box center [541, 128] width 12 height 12
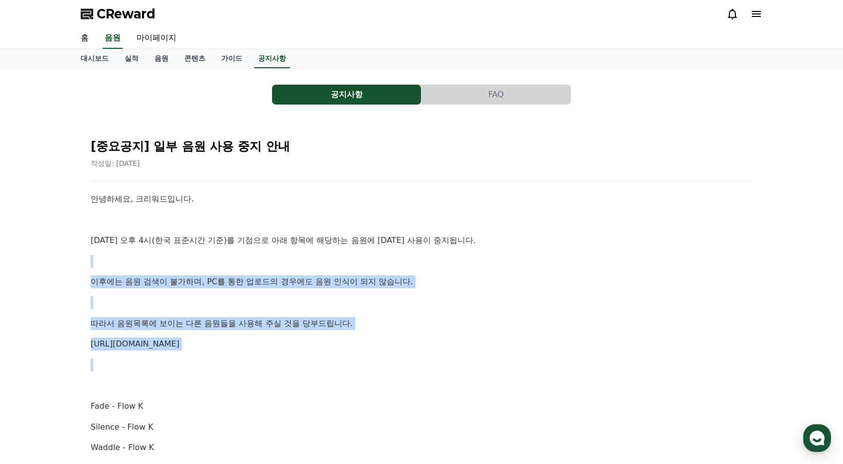
drag, startPoint x: 91, startPoint y: 255, endPoint x: 419, endPoint y: 360, distance: 344.5
click at [419, 360] on p at bounding box center [422, 365] width 662 height 13
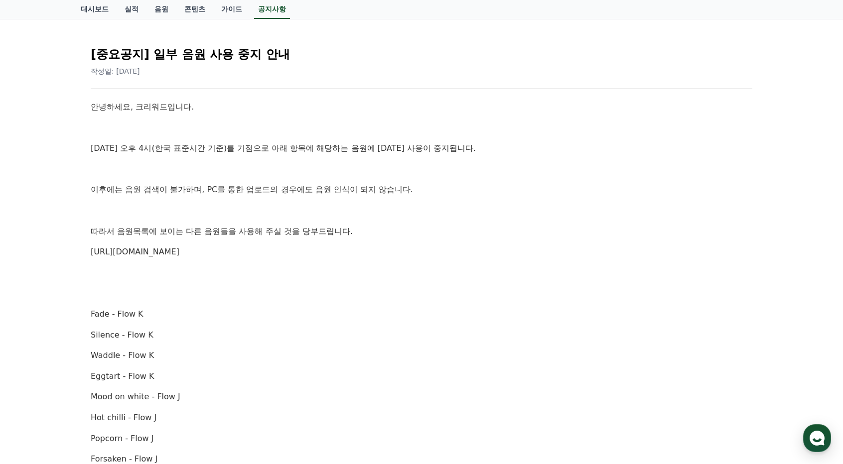
scroll to position [150, 0]
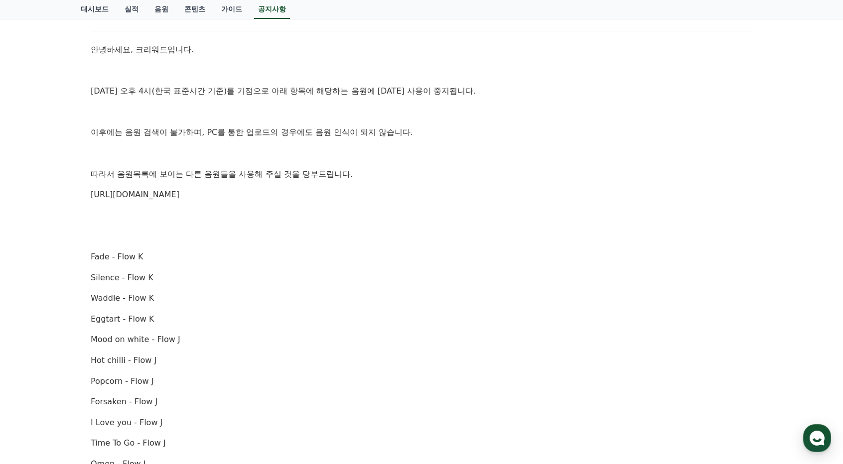
drag, startPoint x: 89, startPoint y: 191, endPoint x: 228, endPoint y: 192, distance: 139.6
click at [228, 192] on div "[중요공지] 일부 음원 사용 중지 안내 작성일: [DATE] 안녕하세요, 크리워드입니다. [DATE] 오후 4시(한국 표준시간 기준)를 기점으…" at bounding box center [422, 417] width 666 height 876
click at [267, 296] on p "Waddle - Flow K" at bounding box center [422, 298] width 662 height 13
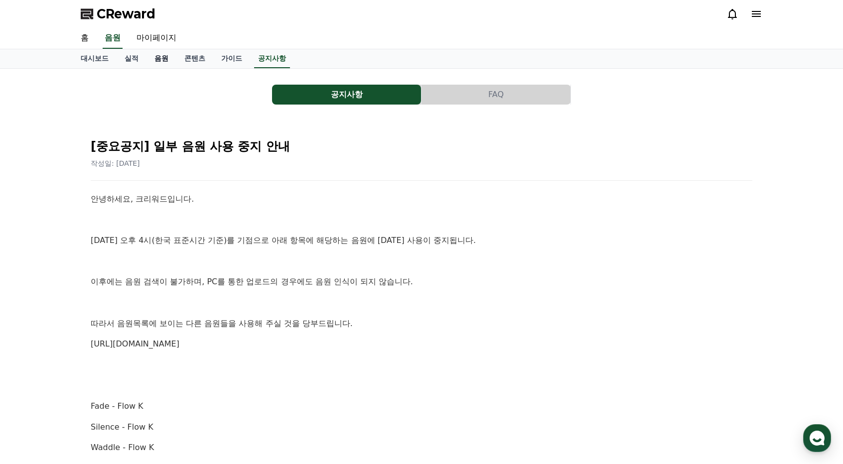
click at [173, 61] on link "음원" at bounding box center [162, 58] width 30 height 19
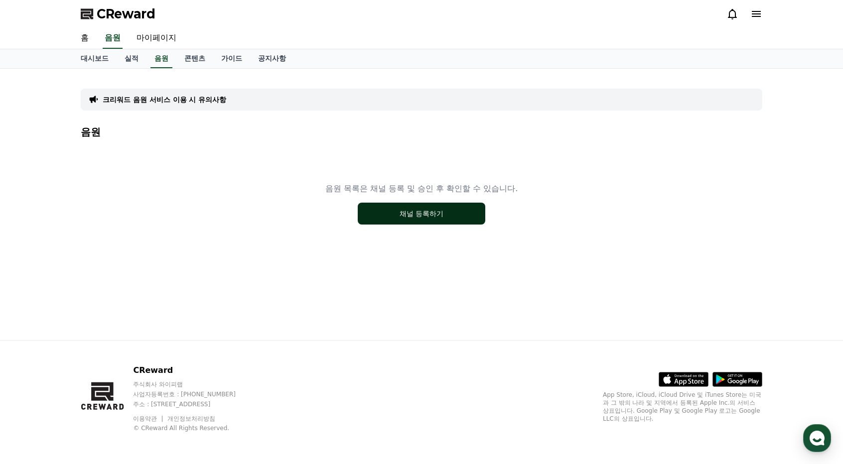
click at [402, 220] on button "채널 등록하기" at bounding box center [422, 214] width 128 height 22
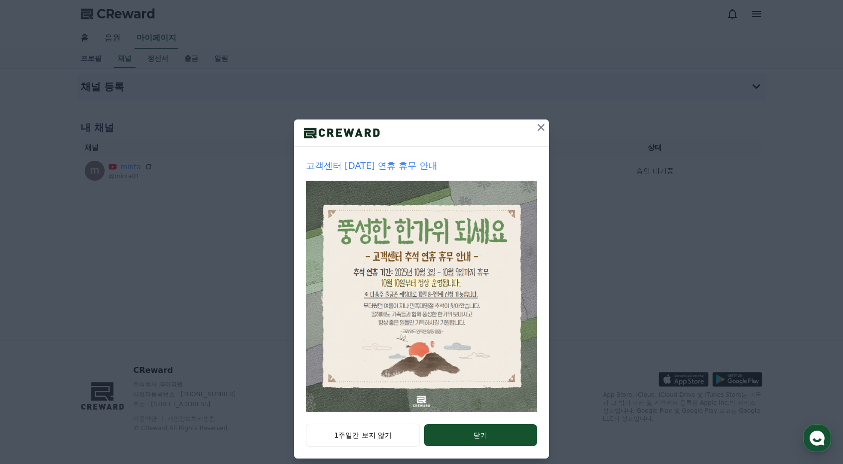
click at [546, 127] on div "고객센터 [DATE] 연휴 휴무 안내 1주일간 보지 않기 닫기" at bounding box center [421, 237] width 843 height 475
click at [543, 124] on icon at bounding box center [541, 128] width 12 height 12
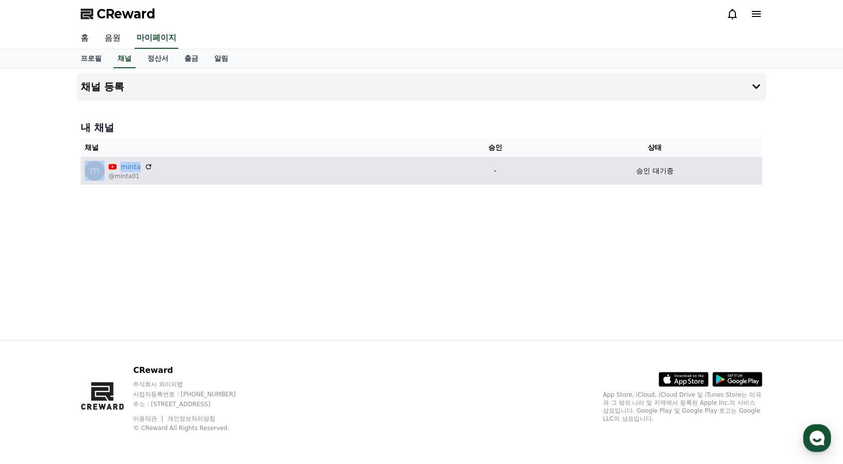
drag, startPoint x: 113, startPoint y: 168, endPoint x: 256, endPoint y: 171, distance: 143.1
click at [252, 171] on div "minta @minta01" at bounding box center [262, 171] width 354 height 20
click at [256, 171] on div "minta @minta01" at bounding box center [262, 171] width 354 height 20
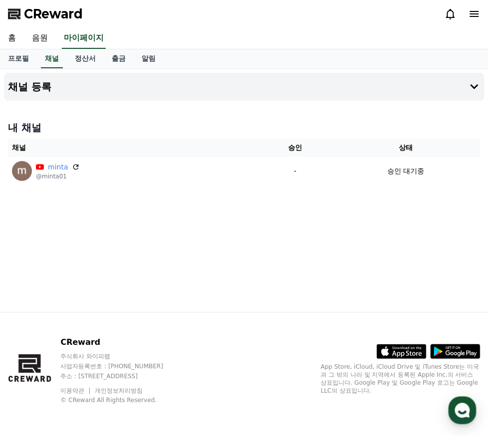
click at [436, 252] on div "채널 등록 내 채널 채널 승인 상태 minta @minta01 - 승인 대기중" at bounding box center [244, 190] width 488 height 243
click at [148, 246] on div "채널 등록 내 채널 채널 승인 상태 minta @minta01 - 승인 대기중" at bounding box center [244, 190] width 488 height 243
click at [228, 267] on div "채널 등록 내 채널 채널 승인 상태 minta @minta01 - 승인 대기중" at bounding box center [244, 190] width 488 height 243
